Goal: Find specific page/section: Find specific page/section

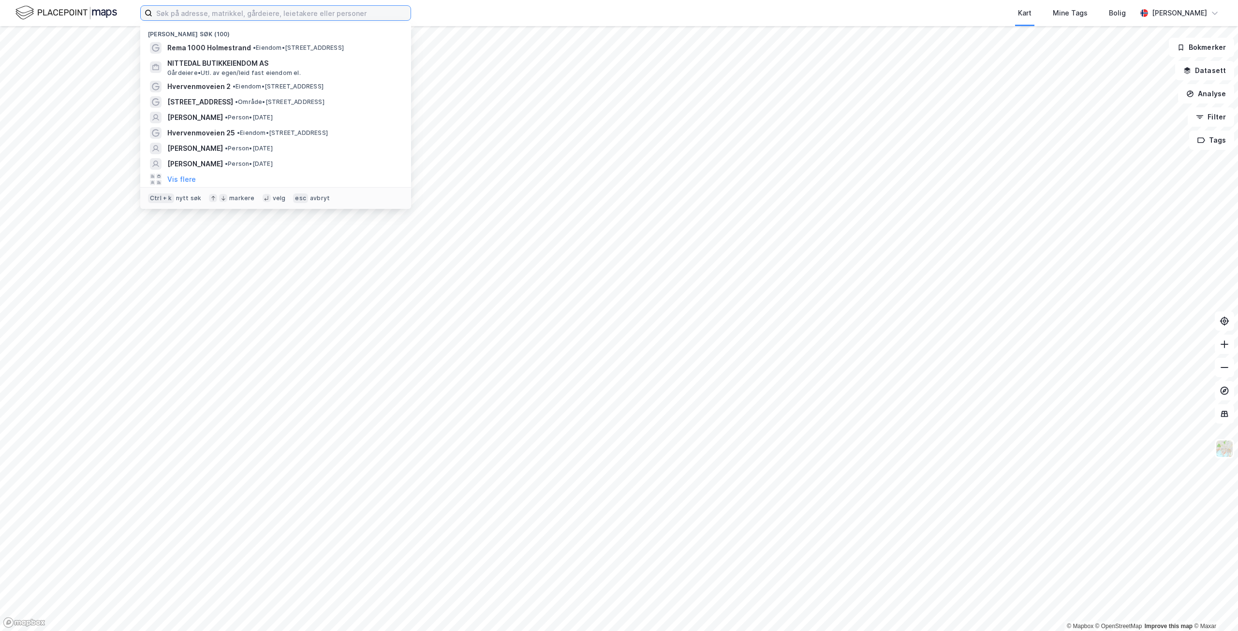
click at [171, 12] on input at bounding box center [281, 13] width 258 height 15
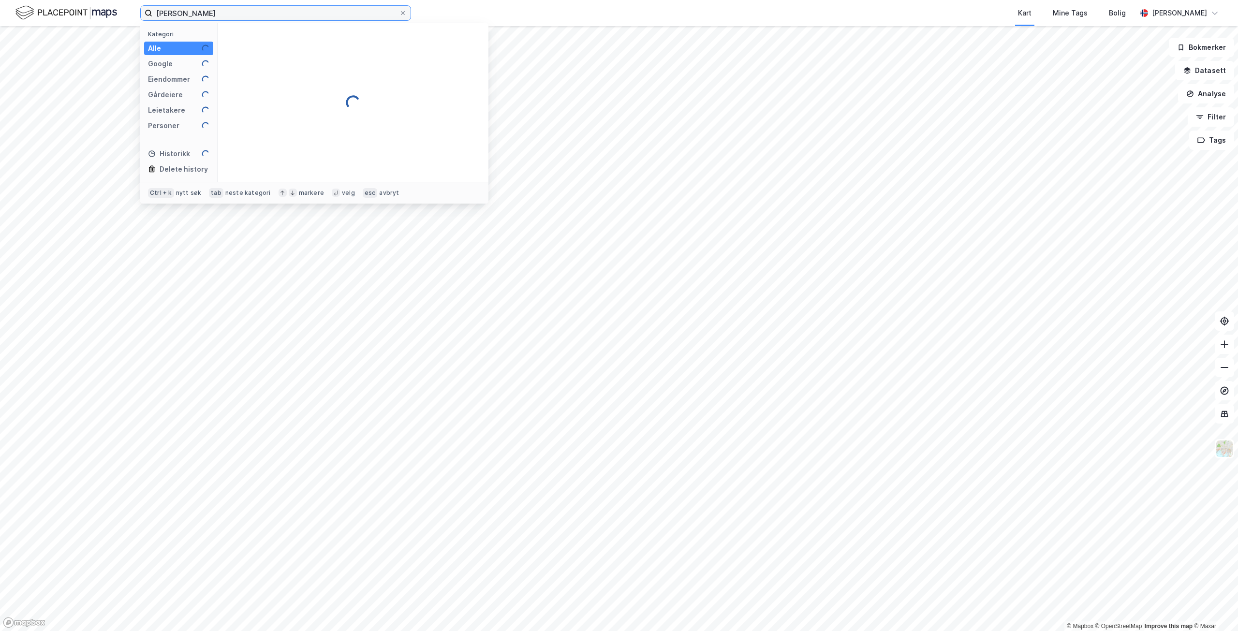
type input "[PERSON_NAME]"
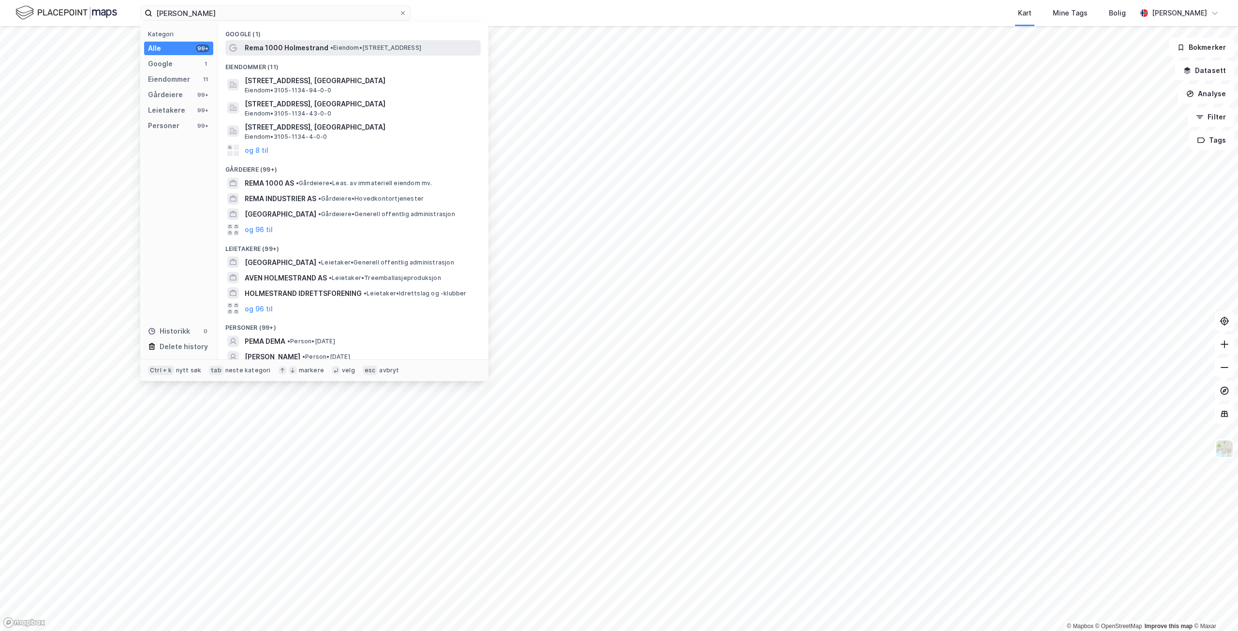
click at [290, 48] on span "Rema 1000 Holmestrand" at bounding box center [287, 48] width 84 height 12
